Goal: Task Accomplishment & Management: Use online tool/utility

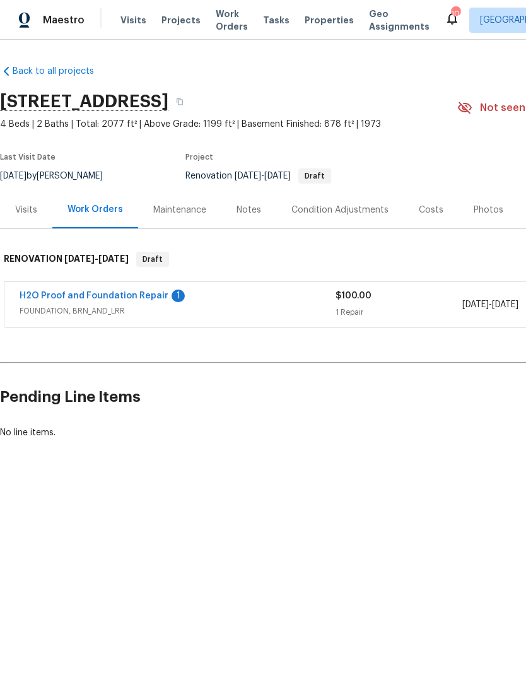
click at [105, 299] on link "H2O Proof and Foundation Repair" at bounding box center [94, 296] width 149 height 9
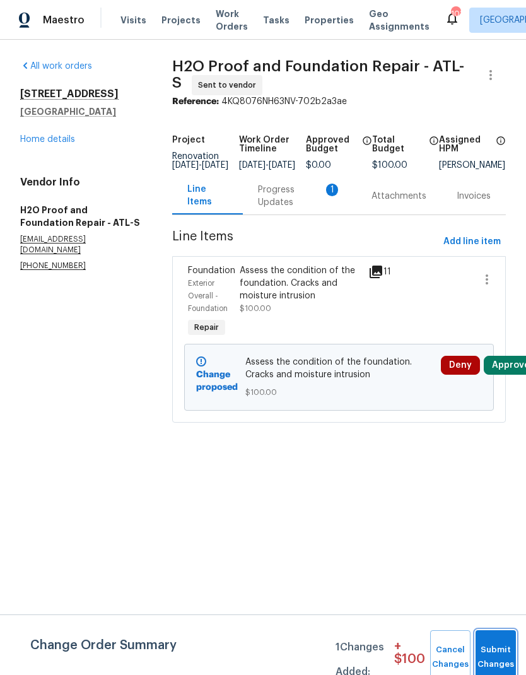
click at [493, 652] on button "Submit Changes" at bounding box center [496, 658] width 40 height 54
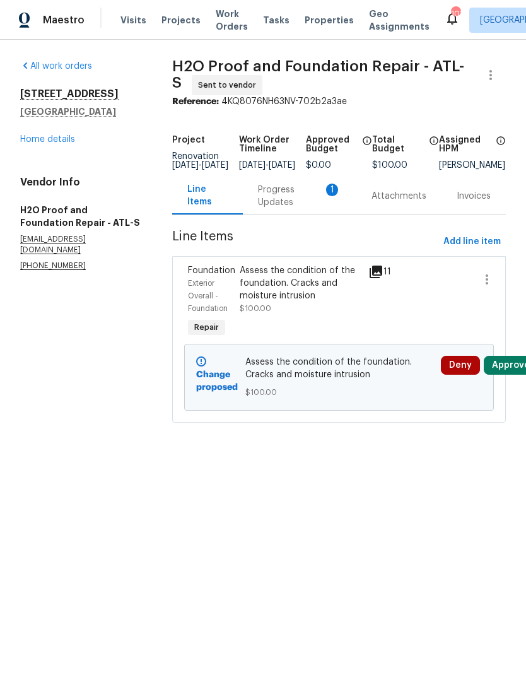
click at [283, 202] on div "Progress Updates 1" at bounding box center [299, 196] width 83 height 25
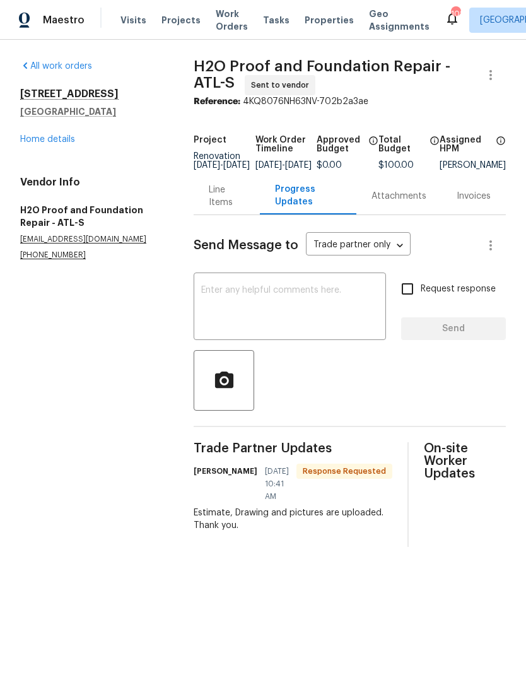
click at [210, 205] on div "Line Items" at bounding box center [226, 196] width 35 height 25
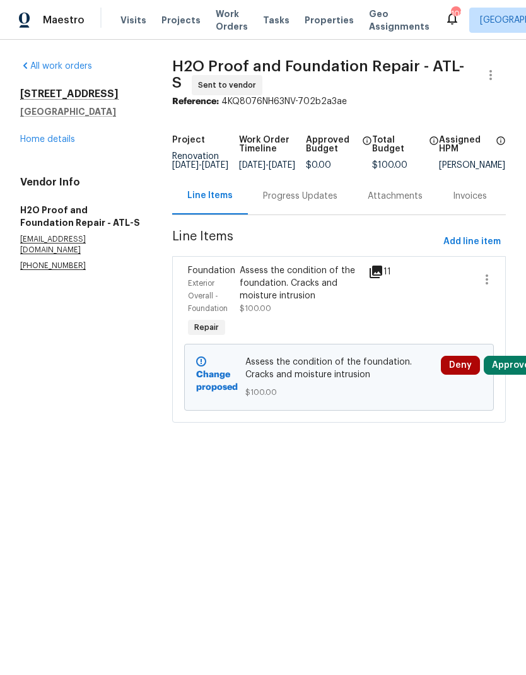
click at [287, 301] on div "Assess the condition of the foundation. Cracks and moisture intrusion" at bounding box center [301, 283] width 122 height 38
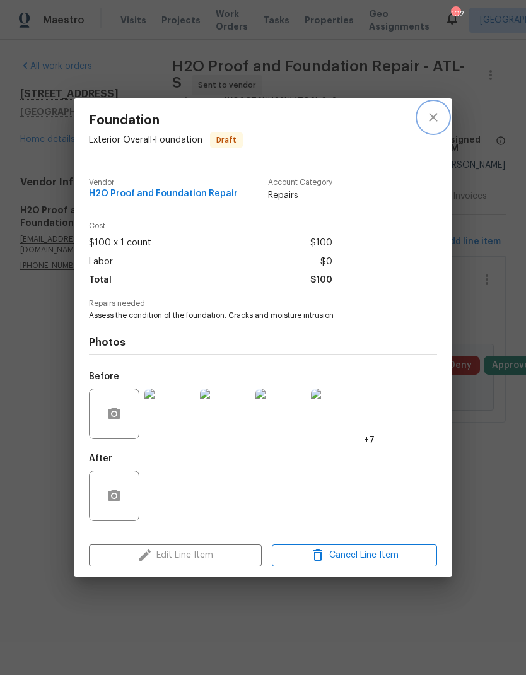
click at [441, 121] on button "close" at bounding box center [433, 117] width 30 height 30
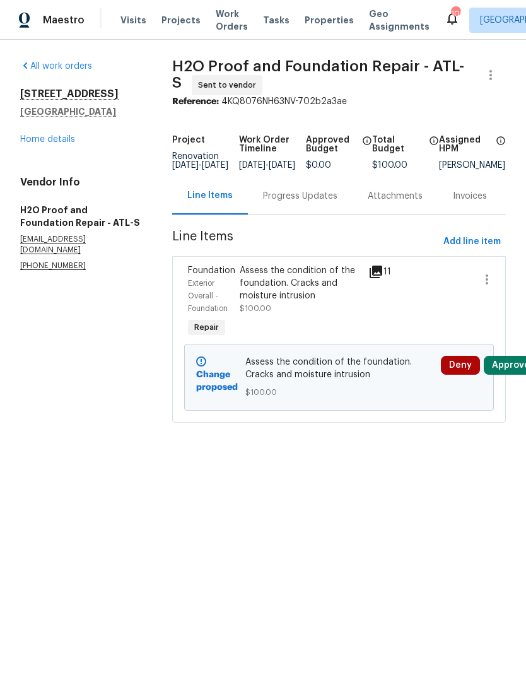
click at [292, 203] on div "Progress Updates" at bounding box center [300, 196] width 74 height 13
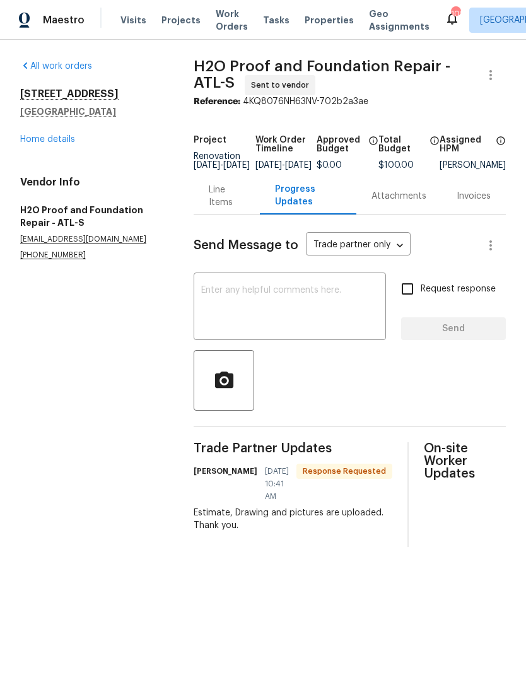
click at [410, 302] on input "Request response" at bounding box center [407, 289] width 27 height 27
checkbox input "true"
click at [310, 305] on textarea at bounding box center [289, 308] width 177 height 44
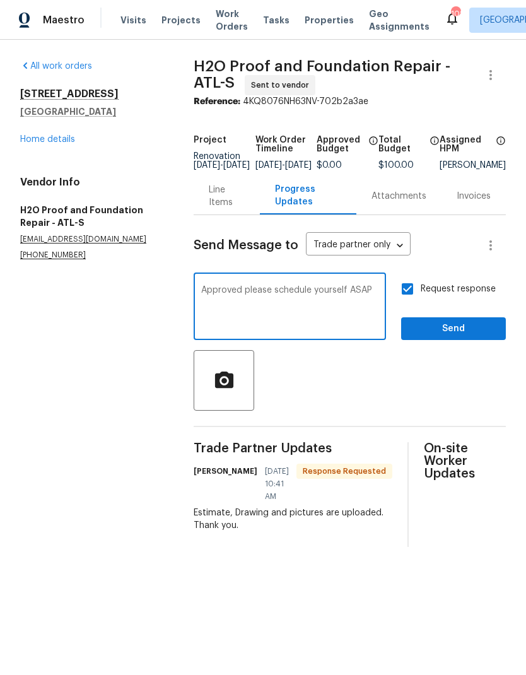
type textarea "Approved please schedule yourself ASAP"
click at [442, 333] on span "Send" at bounding box center [454, 329] width 85 height 16
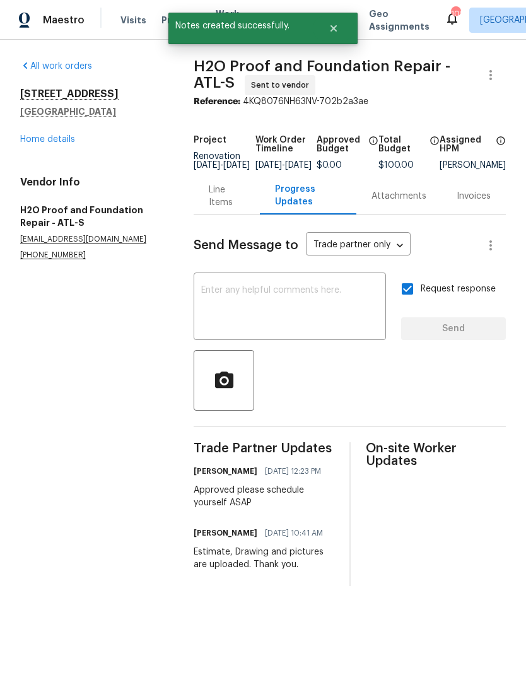
click at [213, 198] on div "Line Items" at bounding box center [226, 196] width 35 height 25
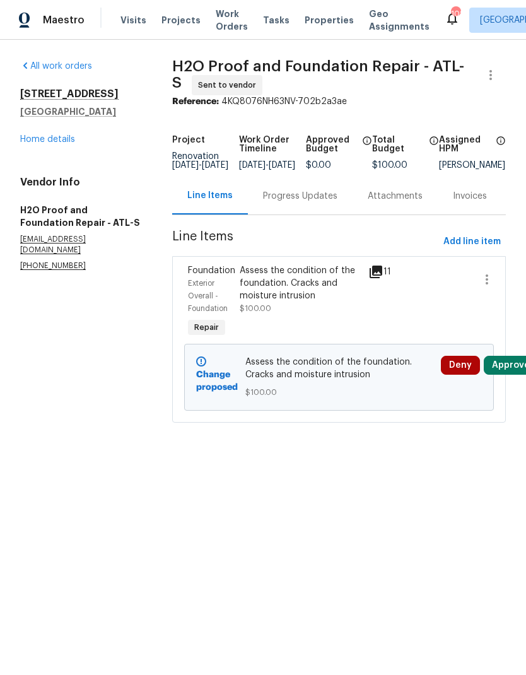
click at [458, 372] on button "Deny" at bounding box center [460, 365] width 39 height 19
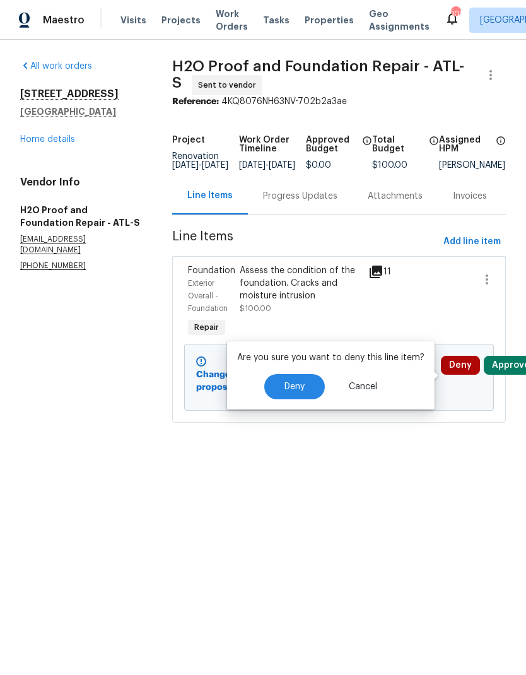
click at [293, 381] on button "Deny" at bounding box center [294, 386] width 61 height 25
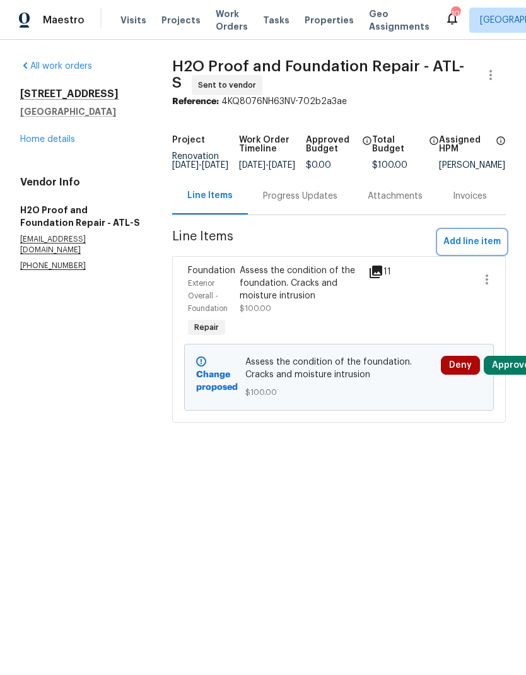
click at [468, 249] on span "Add line item" at bounding box center [472, 242] width 57 height 16
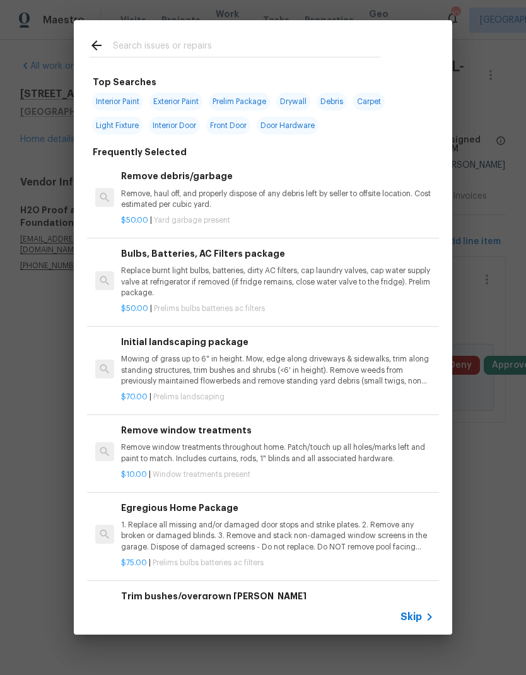
click at [417, 617] on span "Skip" at bounding box center [411, 617] width 21 height 13
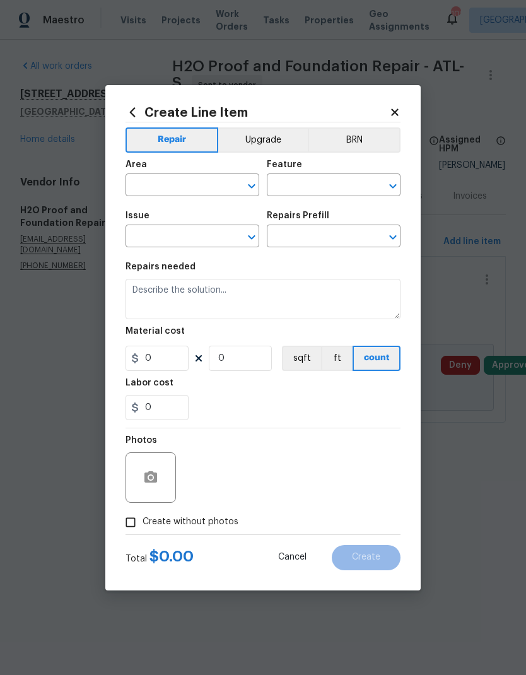
click at [194, 187] on input "text" at bounding box center [175, 187] width 98 height 20
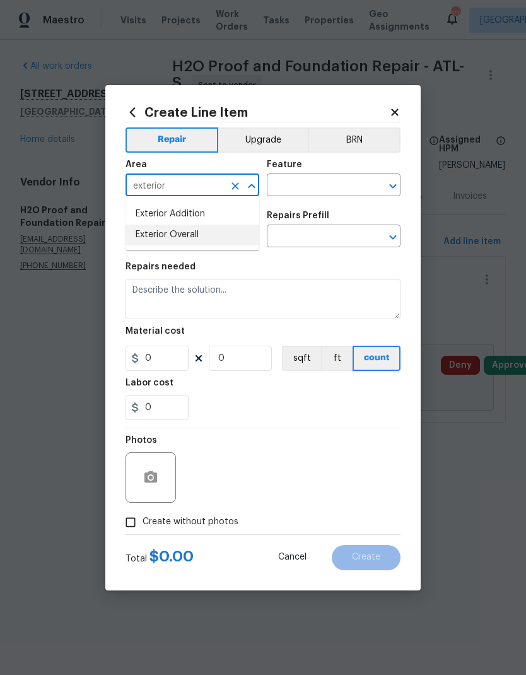
click at [211, 228] on li "Exterior Overall" at bounding box center [193, 235] width 134 height 21
type input "Exterior Overall"
click at [292, 187] on input "text" at bounding box center [316, 187] width 98 height 20
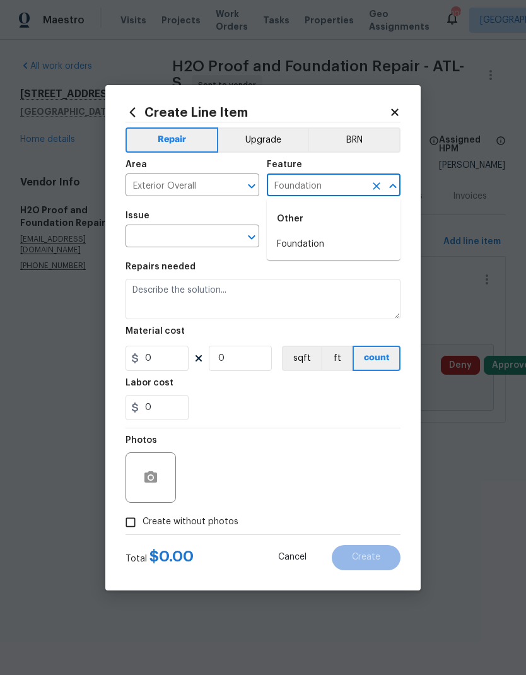
type input "Foundation"
click at [198, 236] on input "text" at bounding box center [175, 238] width 98 height 20
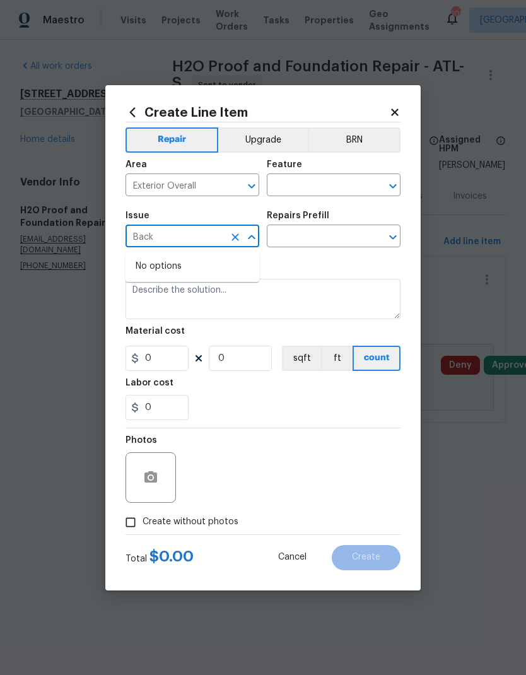
type input "Back"
click at [292, 181] on input "text" at bounding box center [316, 187] width 98 height 20
click at [291, 180] on input "text" at bounding box center [316, 187] width 98 height 20
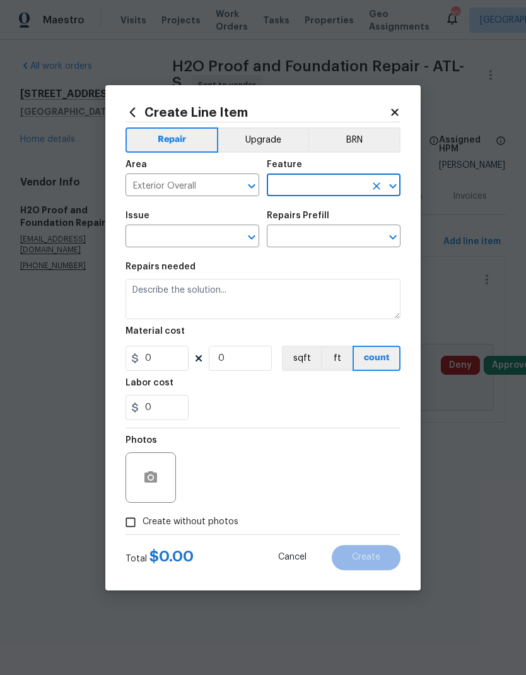
click at [307, 178] on input "text" at bounding box center [316, 187] width 98 height 20
click at [319, 240] on li "Foundation" at bounding box center [334, 244] width 134 height 21
type input "Foundation"
click at [187, 236] on input "text" at bounding box center [175, 238] width 98 height 20
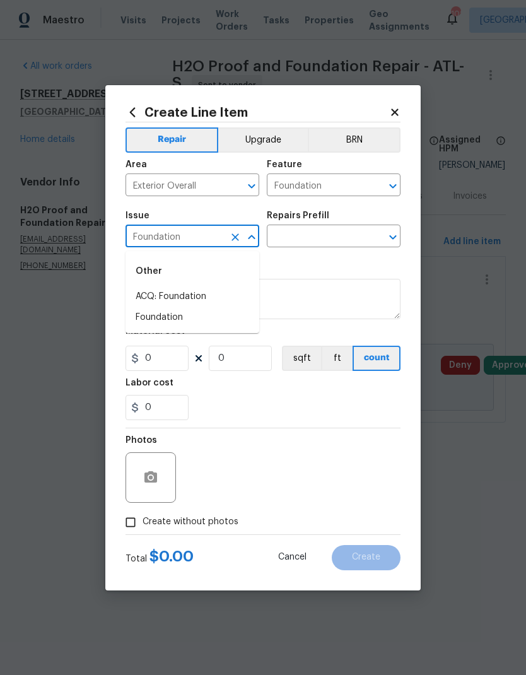
click at [177, 322] on li "Foundation" at bounding box center [193, 317] width 134 height 21
type input "Foundation"
click at [316, 231] on input "text" at bounding box center [316, 238] width 98 height 20
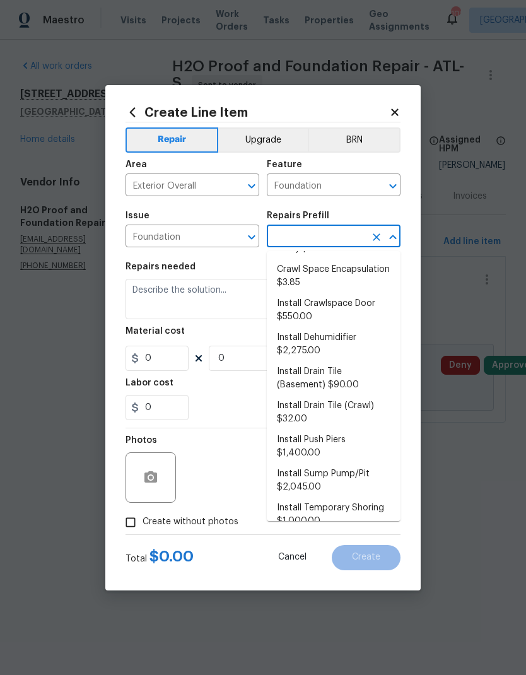
scroll to position [62, 0]
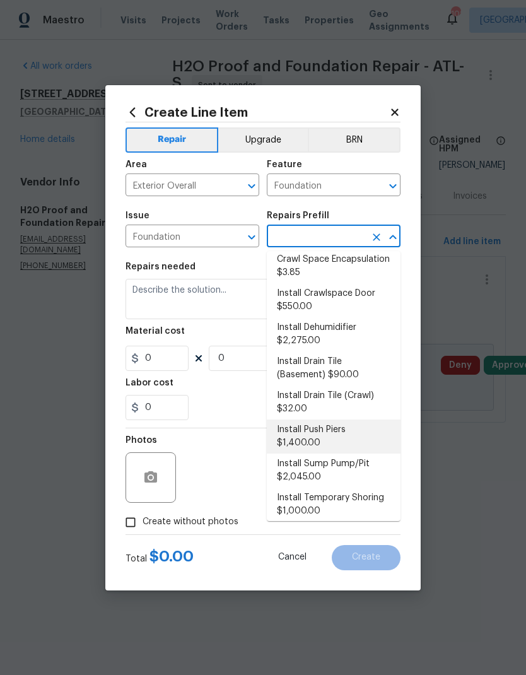
click at [353, 424] on li "Install Push Piers $1,400.00" at bounding box center [334, 437] width 134 height 34
type input "Install Push Piers $1,400.00"
type textarea "Install new "Push Piers" 4' on center between cracking on the designated side o…"
type input "1"
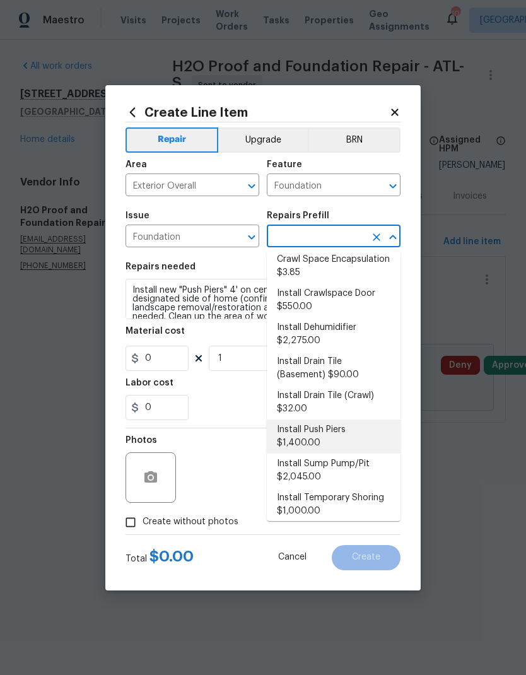
type input "Install Push Piers $1,400.00"
type input "1400"
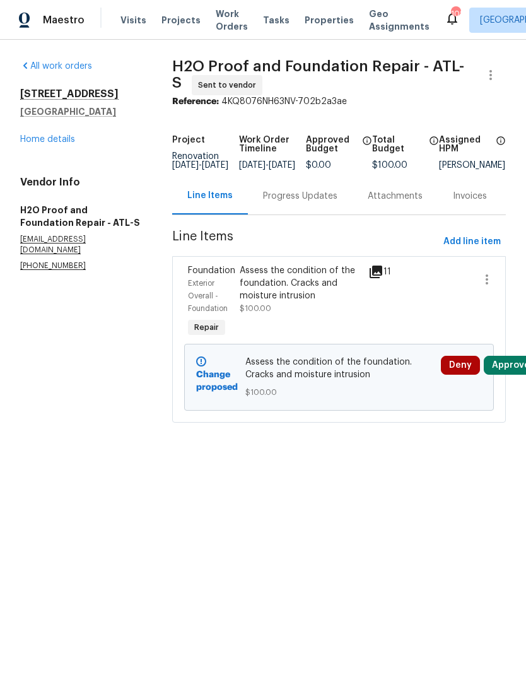
click at [296, 203] on div "Progress Updates" at bounding box center [300, 196] width 74 height 13
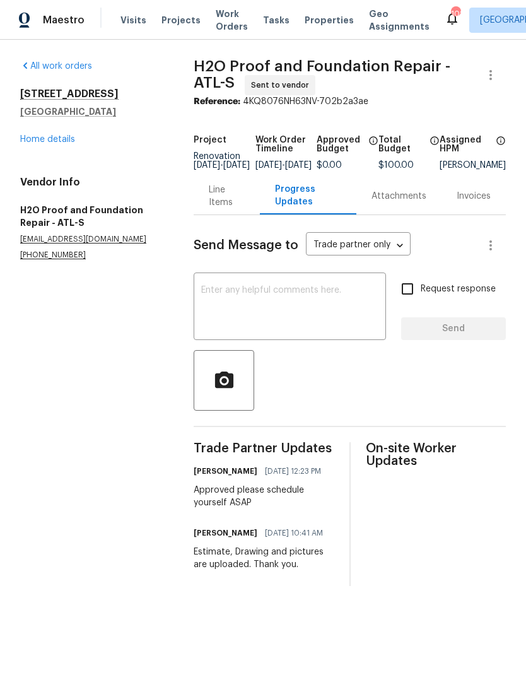
click at [216, 209] on div "Line Items" at bounding box center [226, 196] width 35 height 25
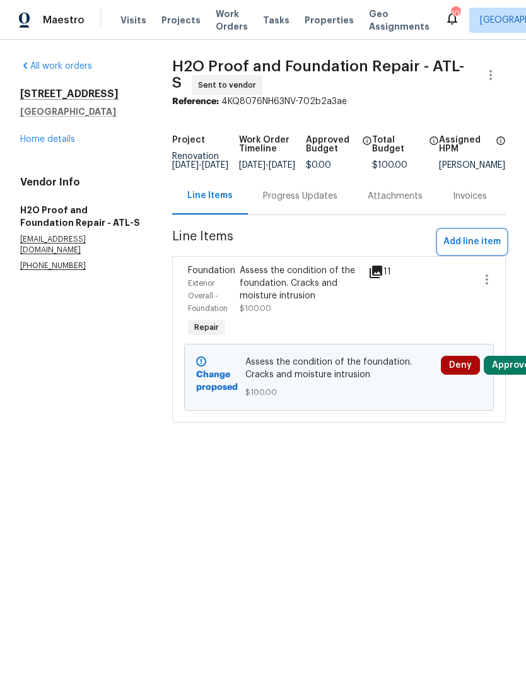
click at [466, 250] on span "Add line item" at bounding box center [472, 242] width 57 height 16
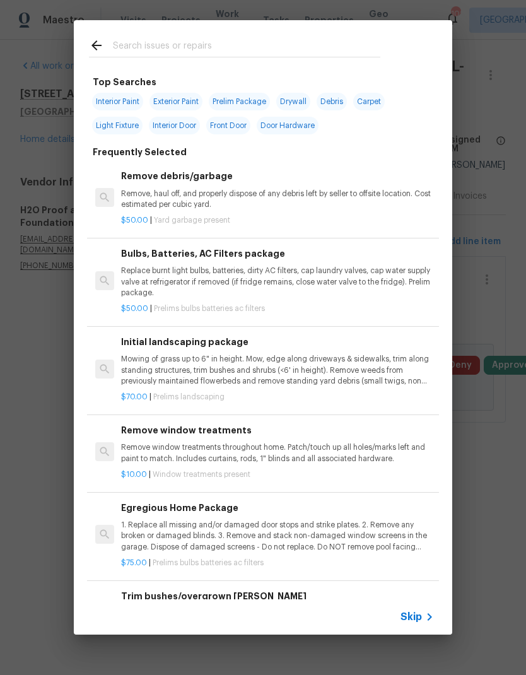
click at [419, 619] on span "Skip" at bounding box center [411, 617] width 21 height 13
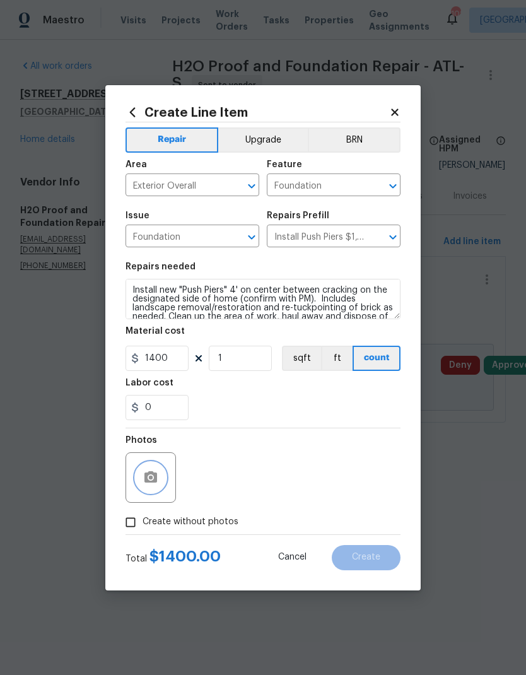
click at [151, 479] on circle "button" at bounding box center [151, 477] width 4 height 4
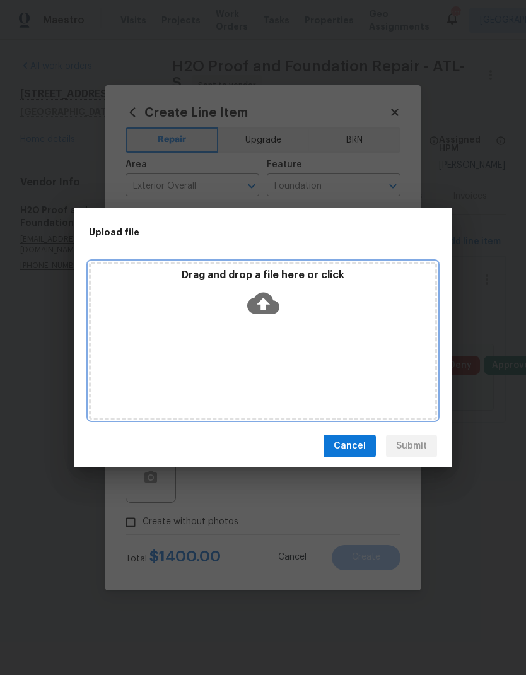
click at [245, 355] on div "Drag and drop a file here or click" at bounding box center [263, 341] width 348 height 158
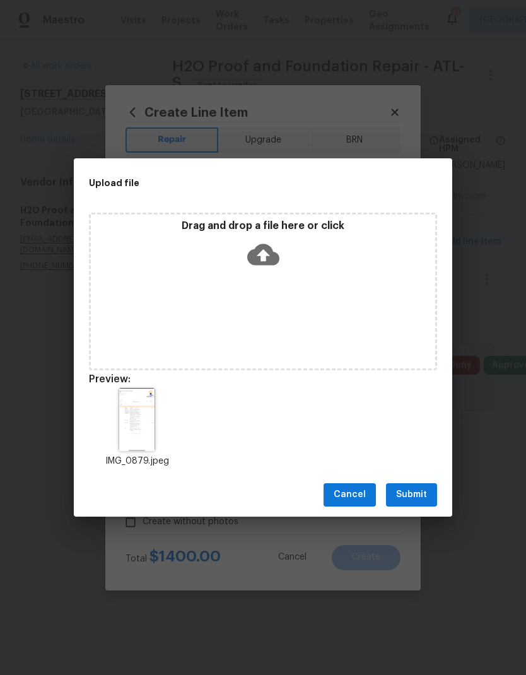
click at [410, 492] on span "Submit" at bounding box center [411, 495] width 31 height 16
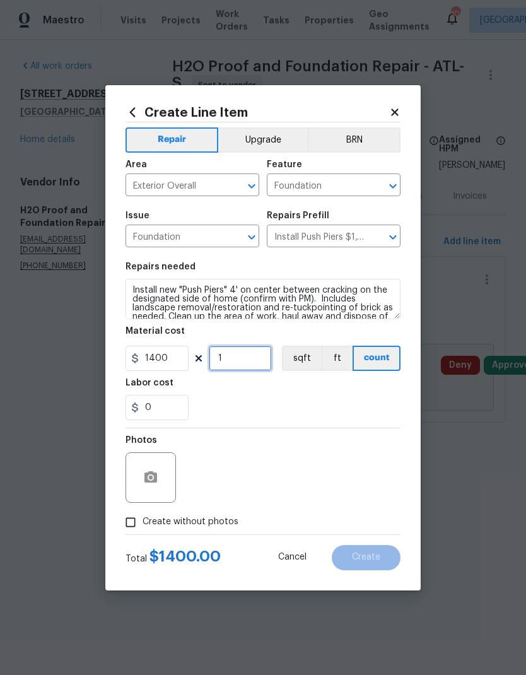
click at [243, 362] on input "1" at bounding box center [240, 358] width 63 height 25
type input "5"
click at [175, 364] on input "1400" at bounding box center [157, 358] width 63 height 25
type input "1250"
click at [283, 471] on div "Photos" at bounding box center [263, 470] width 275 height 82
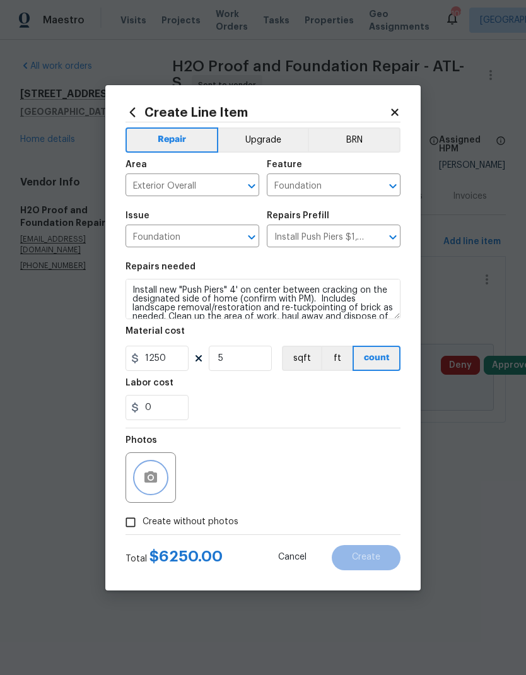
click at [158, 480] on button "button" at bounding box center [151, 478] width 30 height 30
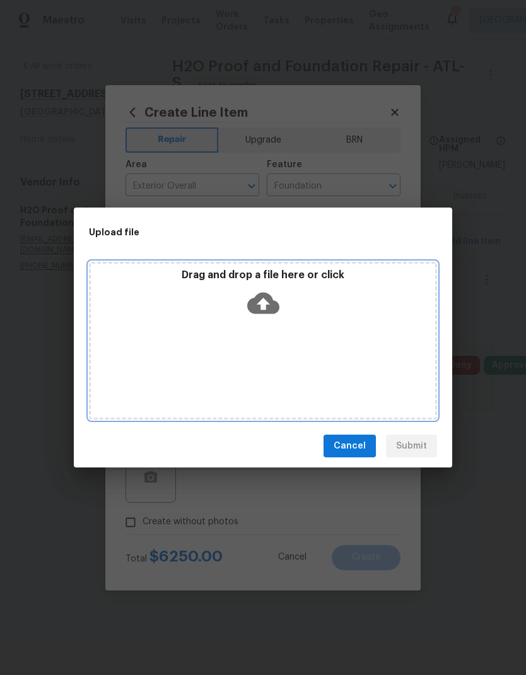
click at [328, 350] on div "Drag and drop a file here or click" at bounding box center [263, 341] width 348 height 158
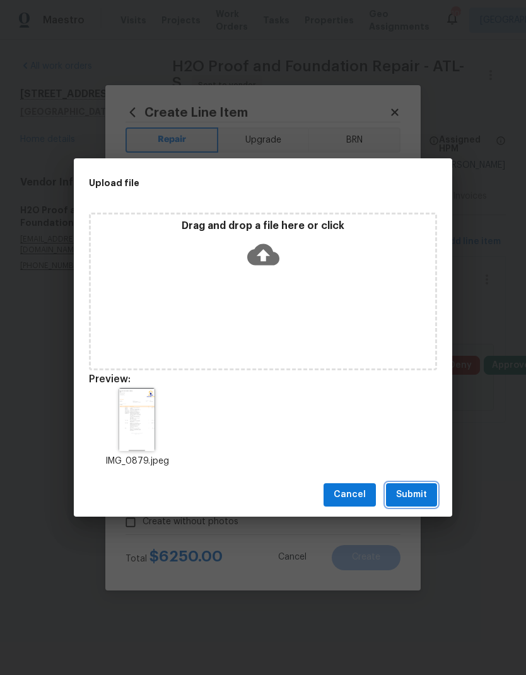
click at [411, 486] on button "Submit" at bounding box center [411, 494] width 51 height 23
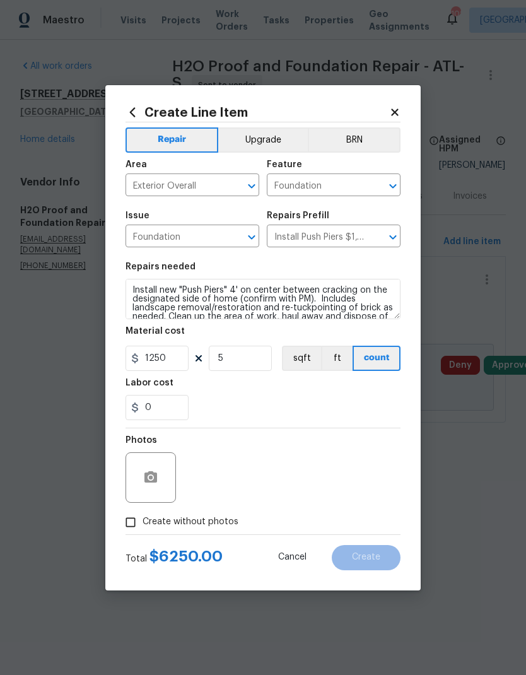
click at [205, 521] on span "Create without photos" at bounding box center [191, 522] width 96 height 13
click at [143, 521] on input "Create without photos" at bounding box center [131, 523] width 24 height 24
checkbox input "true"
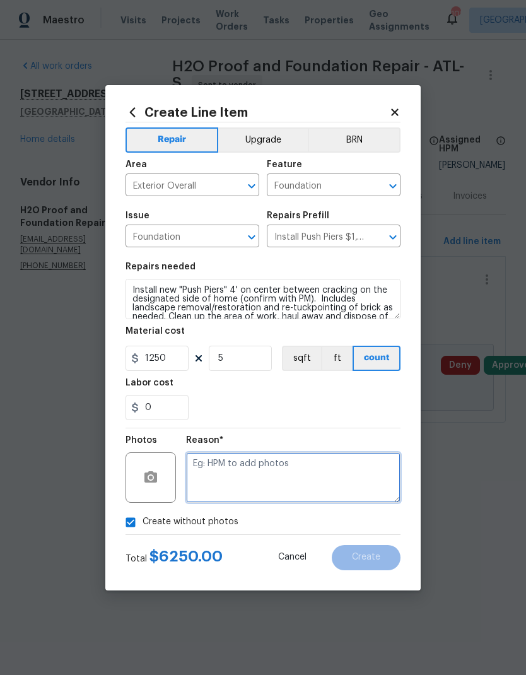
click at [272, 478] on textarea at bounding box center [293, 478] width 215 height 50
type textarea "Signal"
click at [367, 561] on span "Create" at bounding box center [366, 557] width 28 height 9
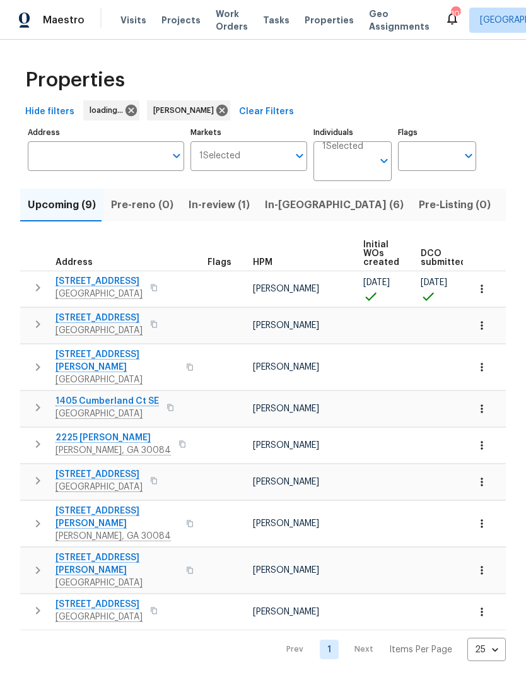
click at [207, 203] on span "In-review (1)" at bounding box center [219, 205] width 61 height 18
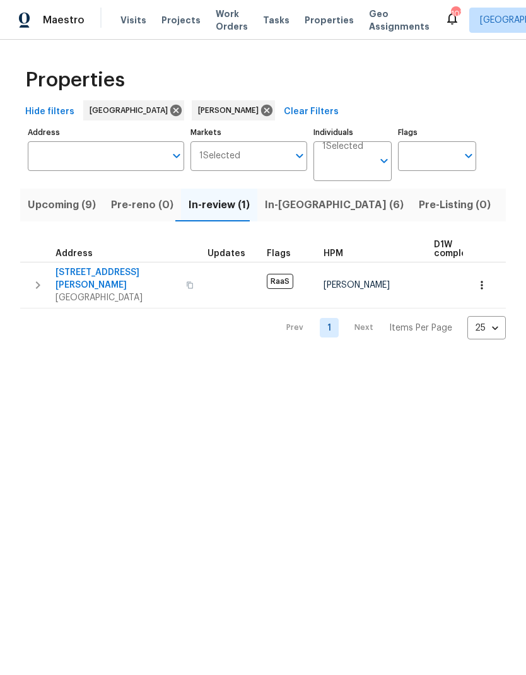
click at [290, 204] on span "In-reno (6)" at bounding box center [334, 205] width 139 height 18
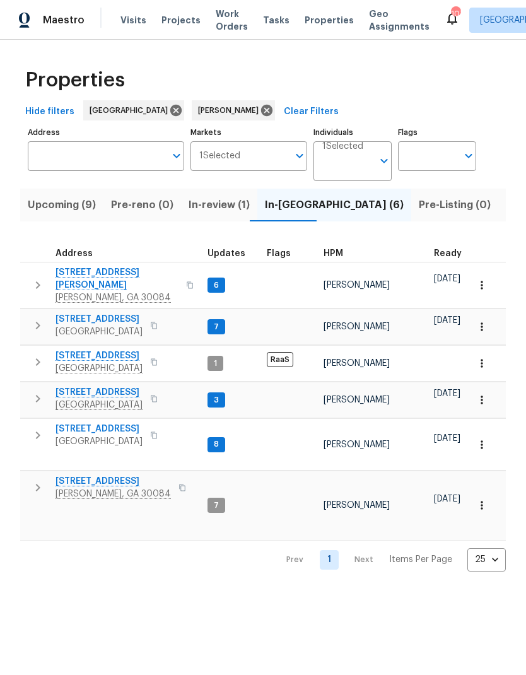
click at [71, 208] on span "Upcoming (9)" at bounding box center [62, 205] width 68 height 18
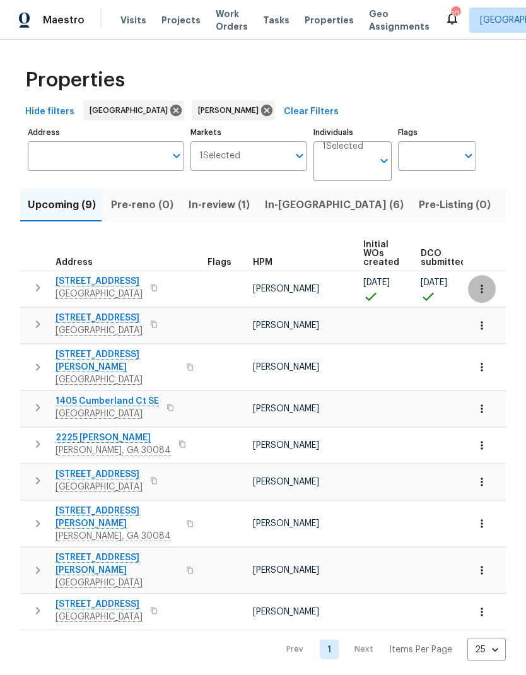
click at [483, 288] on icon "button" at bounding box center [482, 289] width 13 height 13
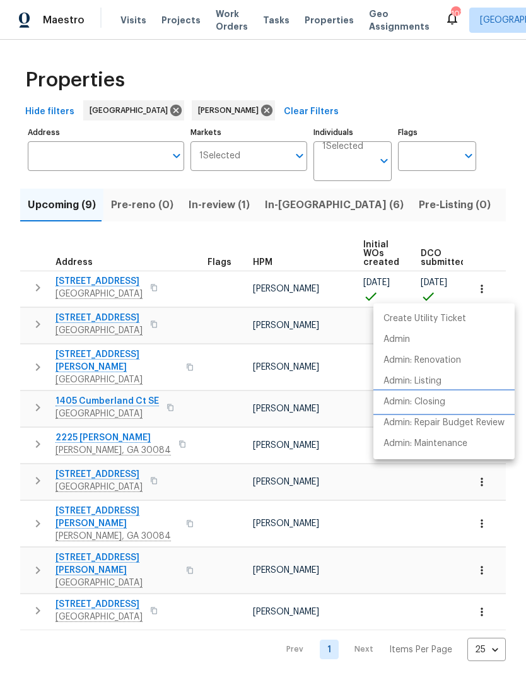
click at [441, 400] on p "Admin: Closing" at bounding box center [415, 402] width 62 height 13
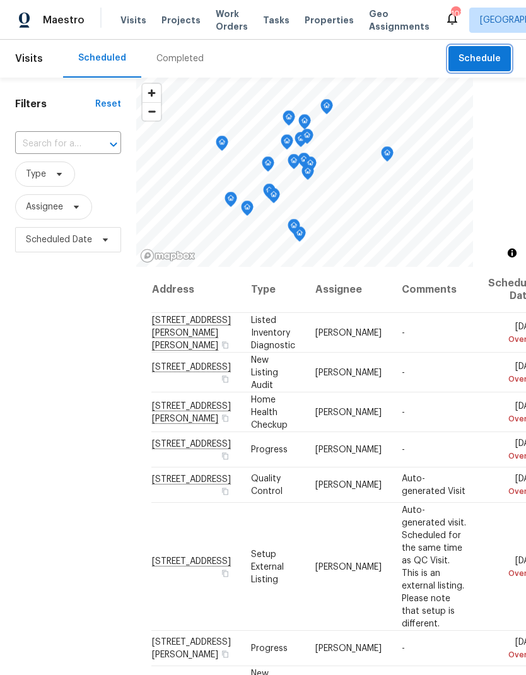
click at [478, 58] on span "Schedule" at bounding box center [480, 59] width 42 height 16
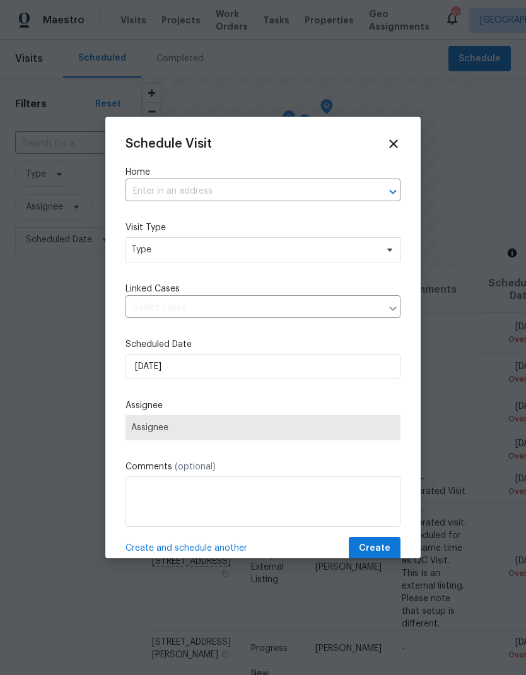
click at [268, 189] on input "text" at bounding box center [246, 192] width 240 height 20
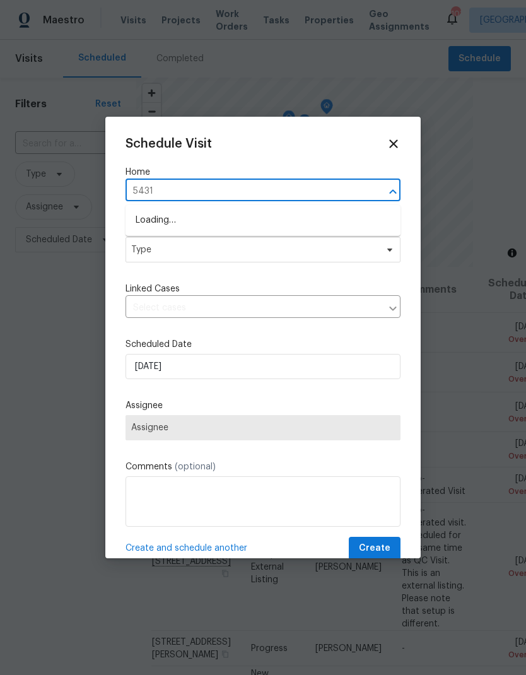
type input "5431"
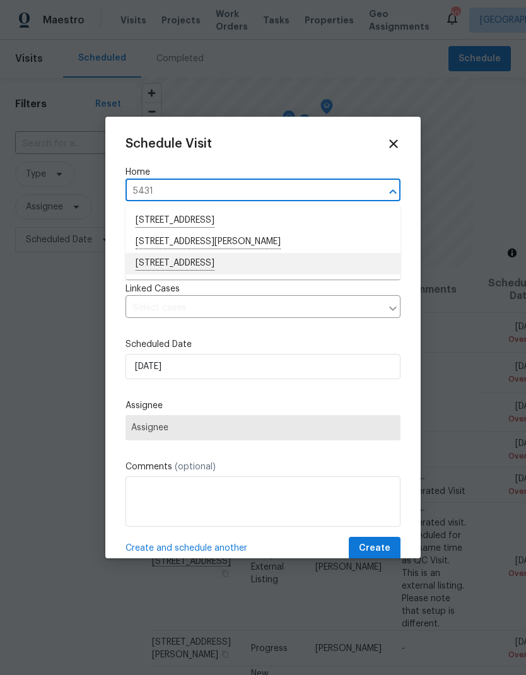
click at [244, 262] on li "5431 Village Green Sq, Norcross, GA 30093" at bounding box center [263, 263] width 275 height 21
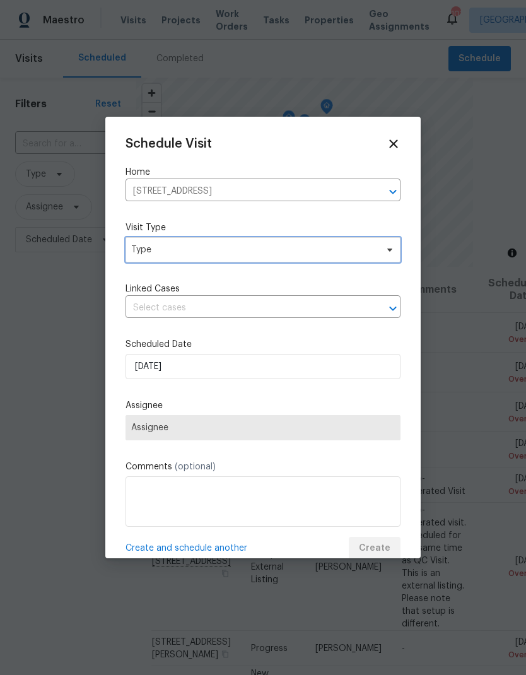
click at [273, 253] on span "Type" at bounding box center [254, 250] width 246 height 13
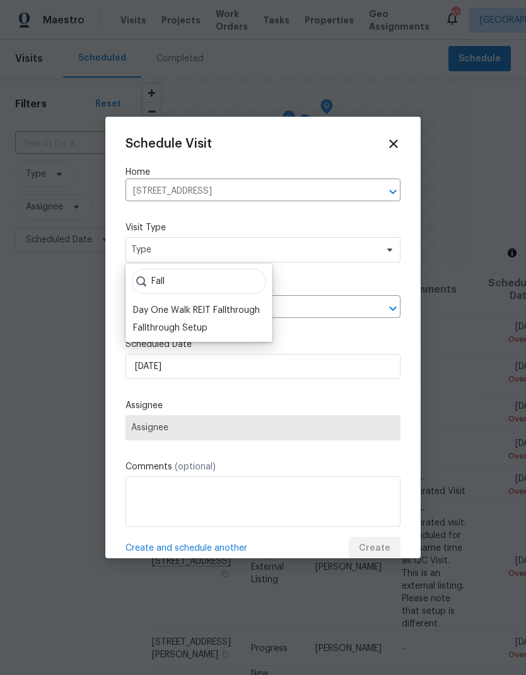
type input "Fall"
click at [179, 331] on div "Fallthrough Setup" at bounding box center [170, 328] width 74 height 13
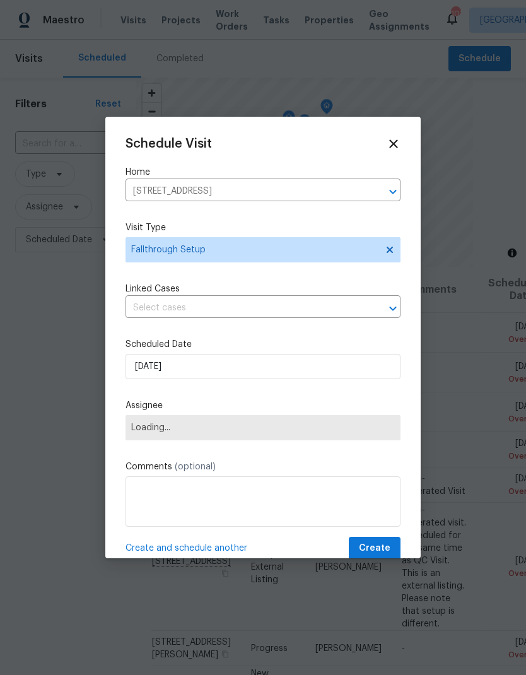
click at [310, 309] on input "text" at bounding box center [246, 309] width 240 height 20
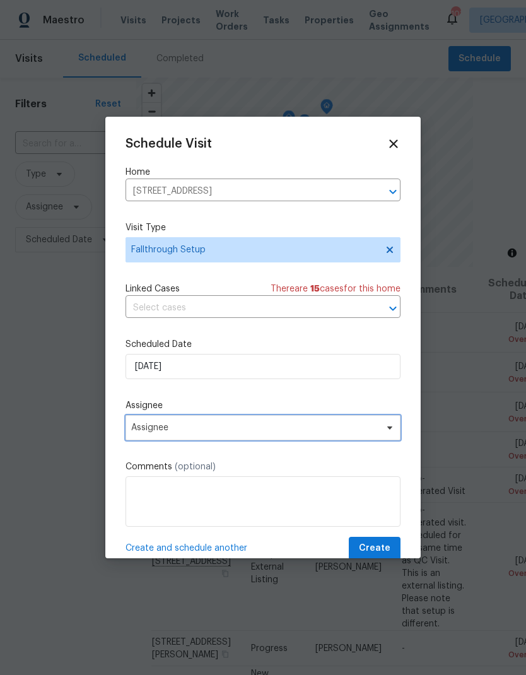
click at [282, 429] on span "Assignee" at bounding box center [254, 428] width 247 height 10
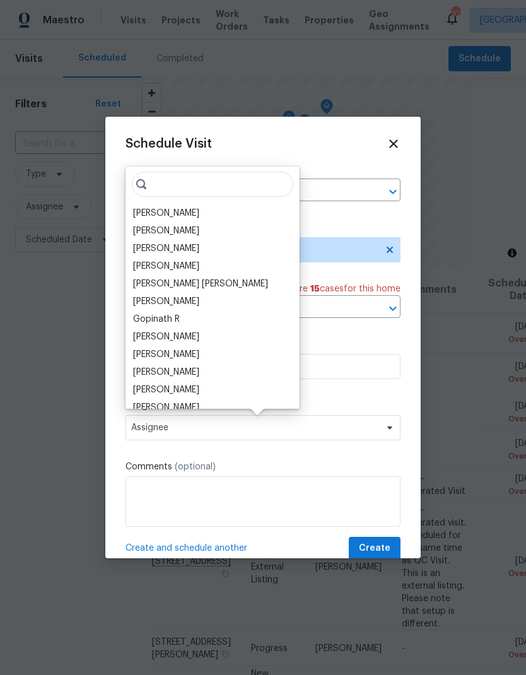
click at [184, 211] on div "[PERSON_NAME]" at bounding box center [166, 213] width 66 height 13
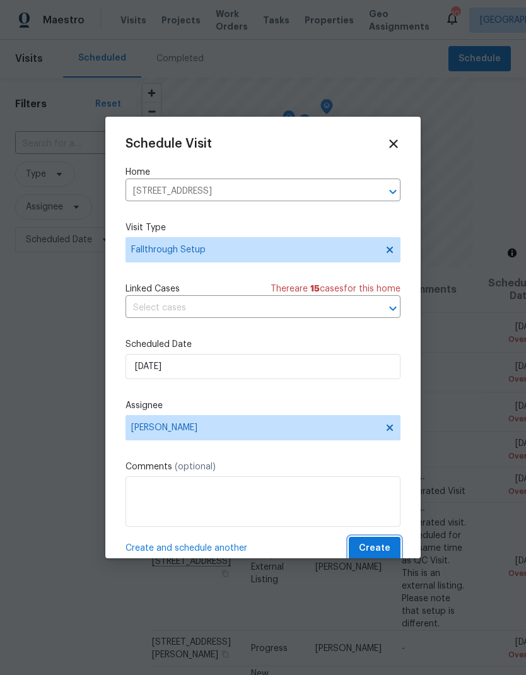
click at [376, 551] on span "Create" at bounding box center [375, 549] width 32 height 16
